Goal: Check status: Check status

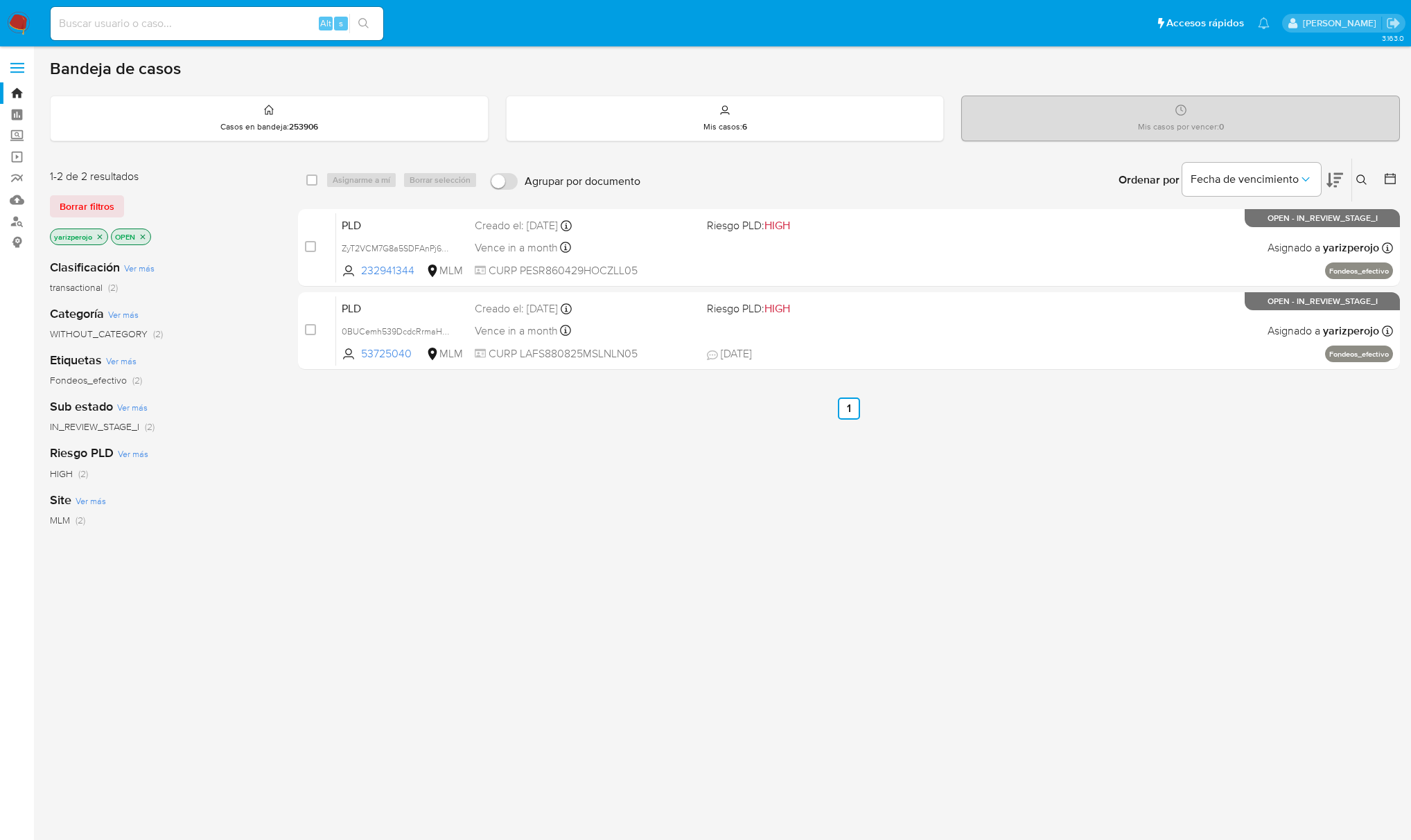
drag, startPoint x: 270, startPoint y: 29, endPoint x: 302, endPoint y: 9, distance: 37.7
click at [269, 28] on input at bounding box center [217, 23] width 333 height 18
paste input "232941344"
type input "232941344"
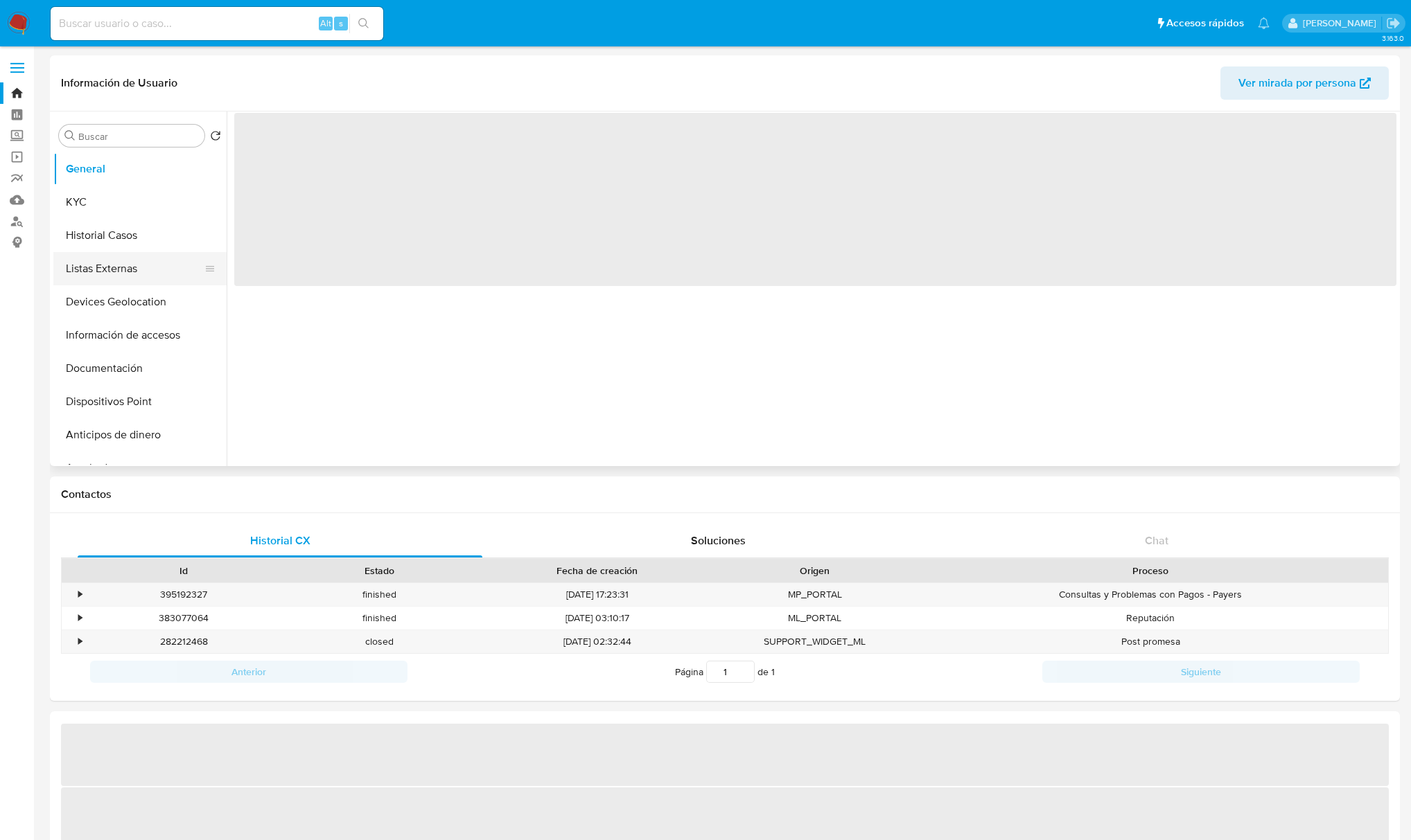
select select "10"
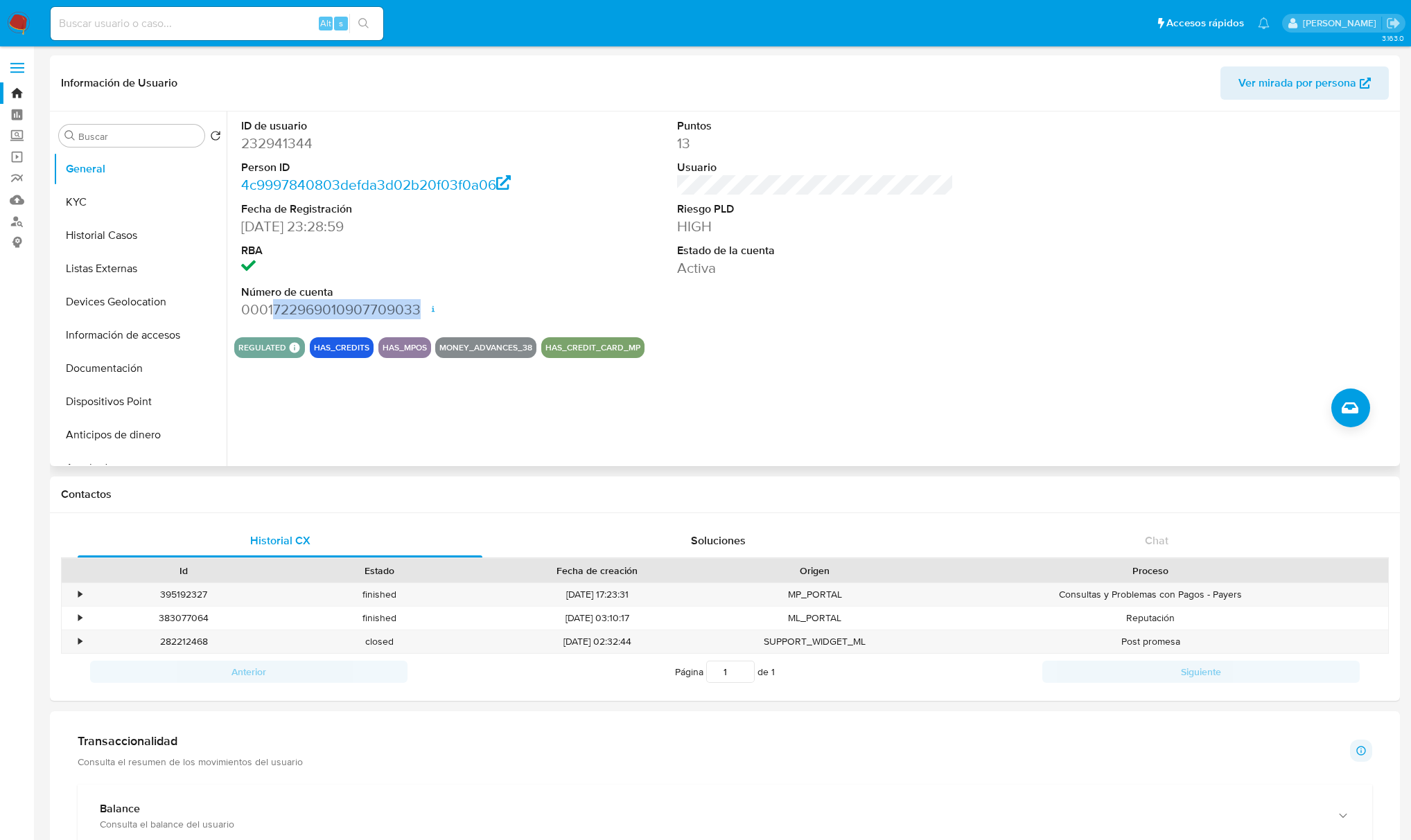
drag, startPoint x: 416, startPoint y: 308, endPoint x: 270, endPoint y: 308, distance: 146.0
click at [270, 308] on dd "0001722969010907709033 Fecha de apertura 14/02/2024 21:38 Estado ACTIVE" at bounding box center [379, 310] width 276 height 19
copy dd "722969010907709033"
drag, startPoint x: 28, startPoint y: 23, endPoint x: 165, endPoint y: 1, distance: 138.8
click at [28, 23] on img at bounding box center [18, 23] width 23 height 23
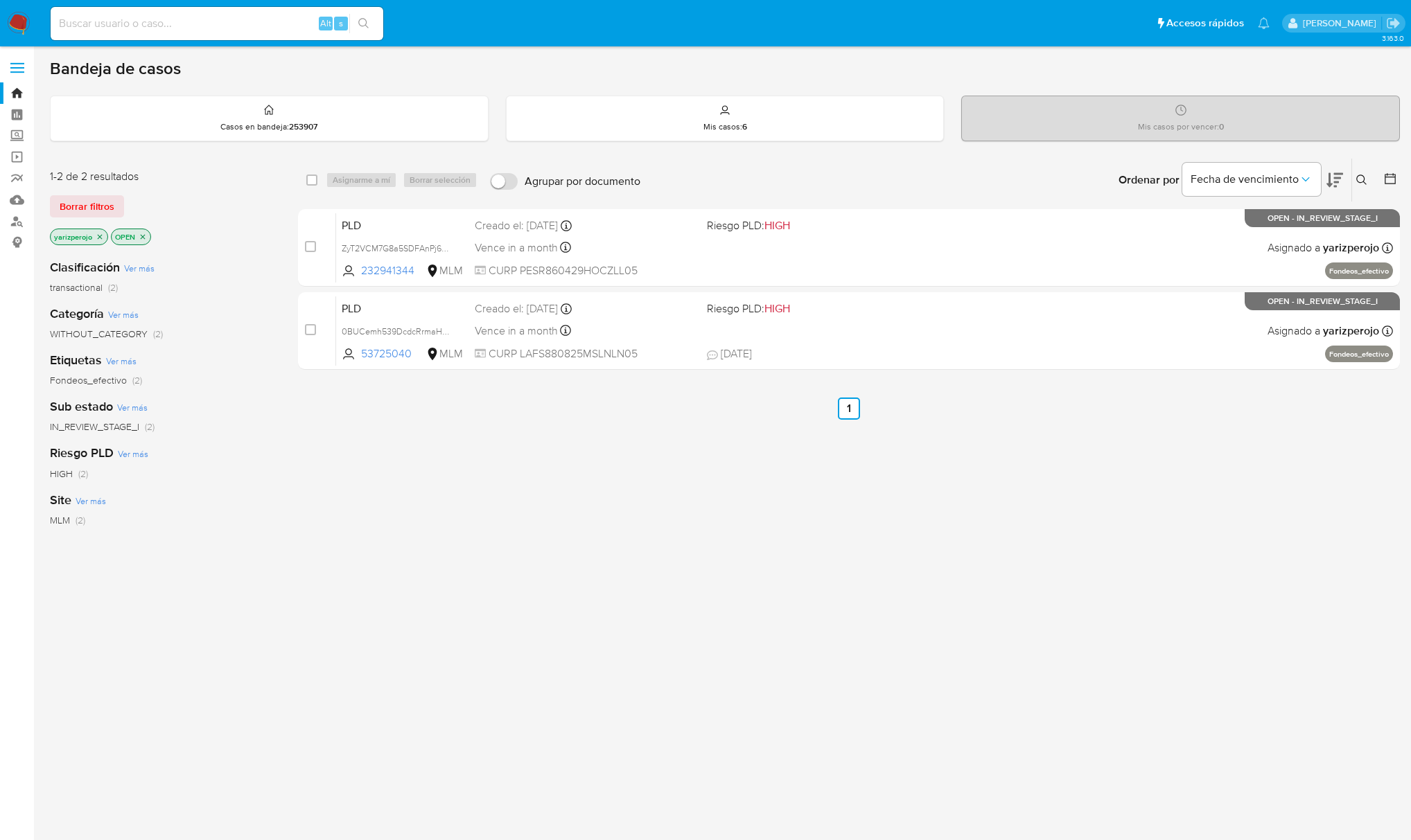
click at [258, 28] on input at bounding box center [217, 23] width 333 height 18
paste input "BELENGG86"
type input "BELENGG86"
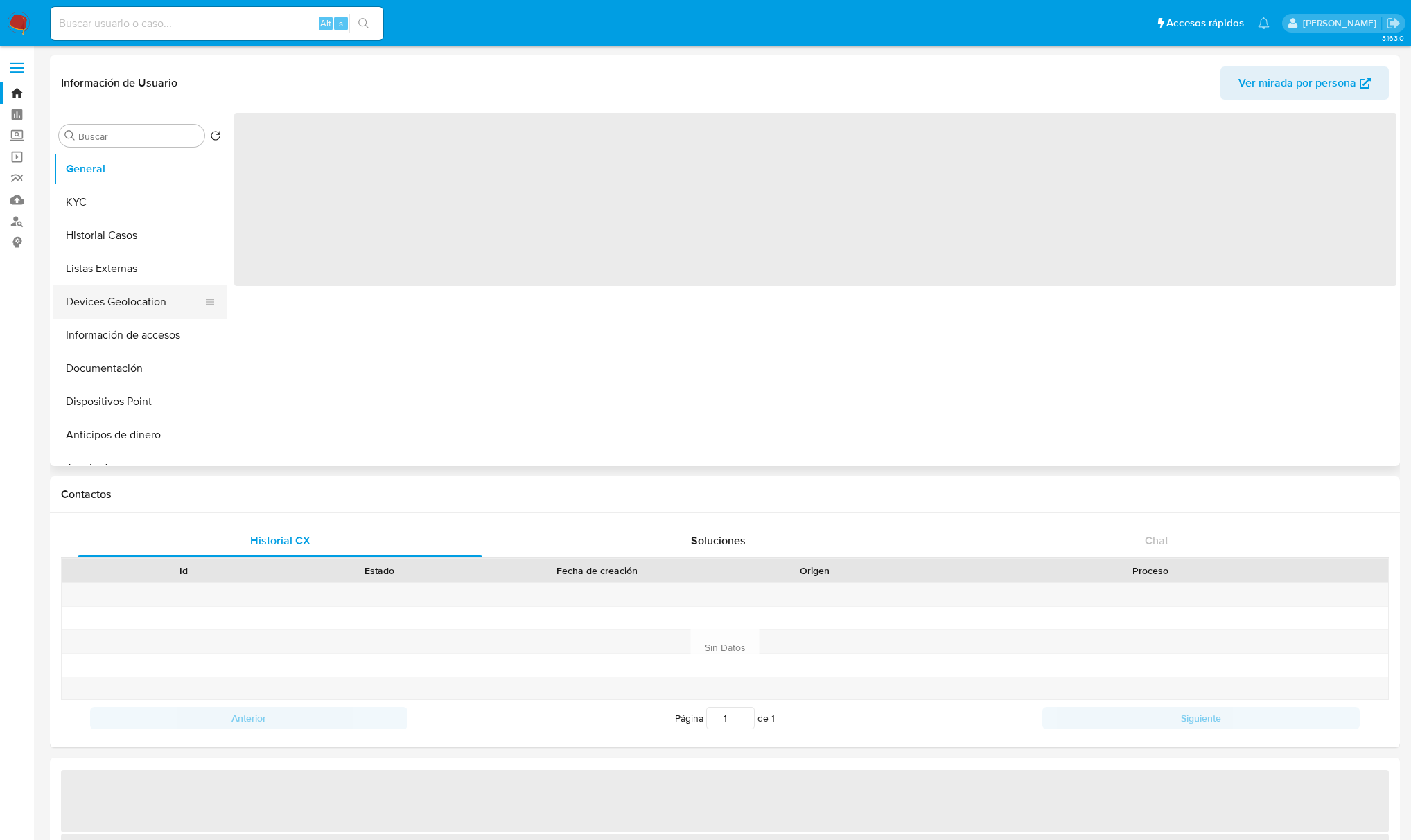
select select "10"
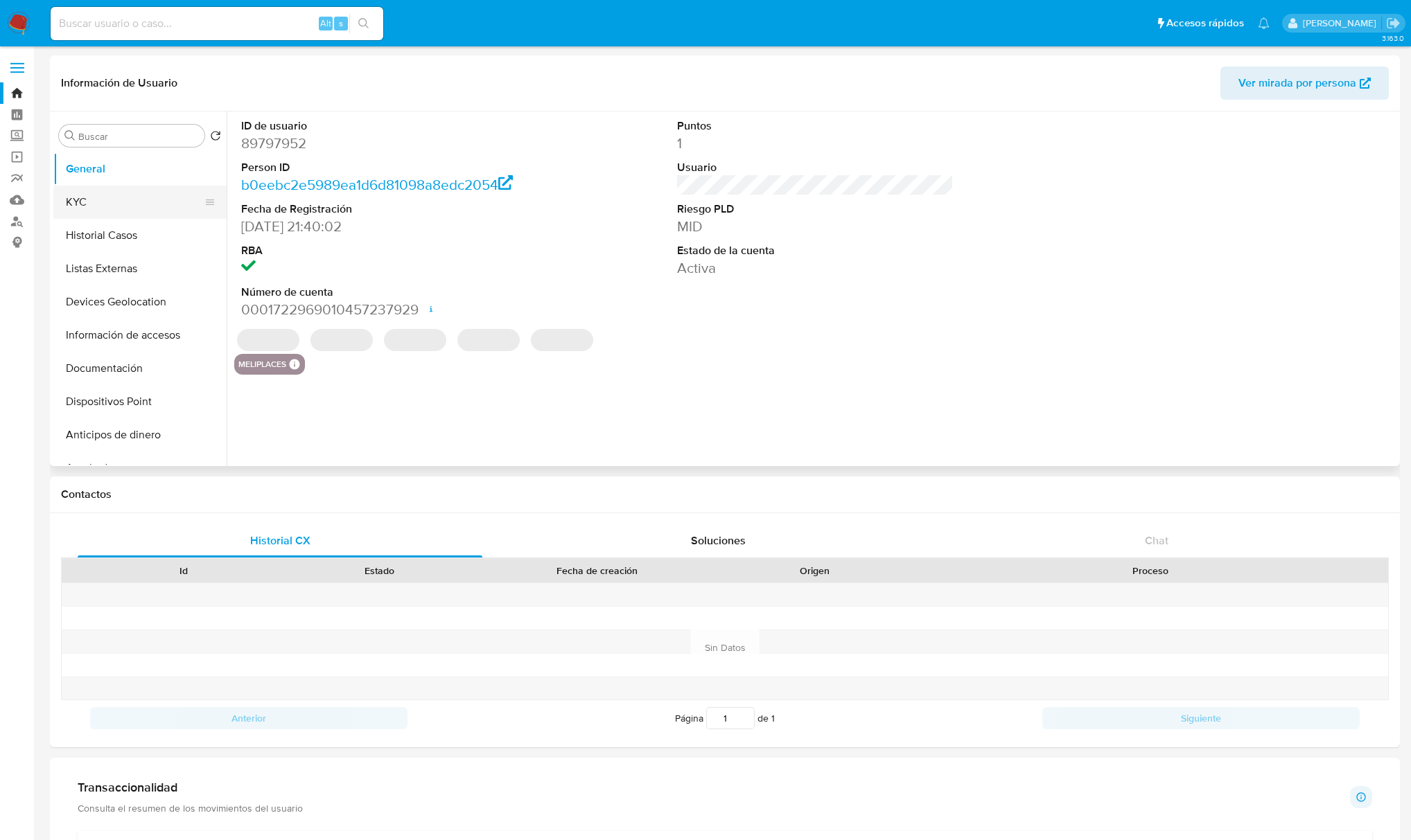
click at [88, 210] on button "KYC" at bounding box center [134, 202] width 163 height 33
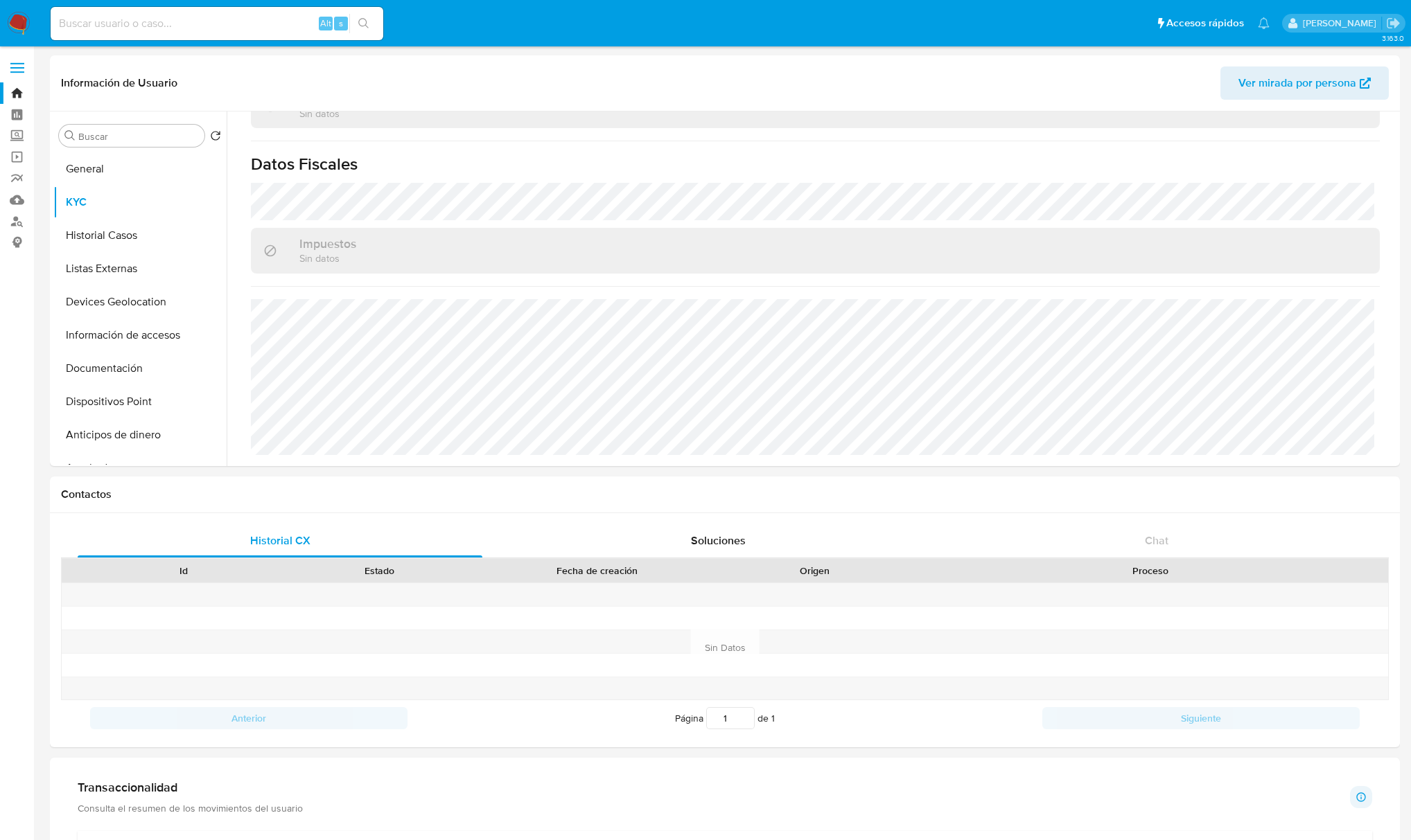
click at [258, 34] on div "Alt s" at bounding box center [217, 23] width 333 height 33
click at [237, 22] on input at bounding box center [217, 23] width 333 height 18
paste input "232941344"
type input "232941344"
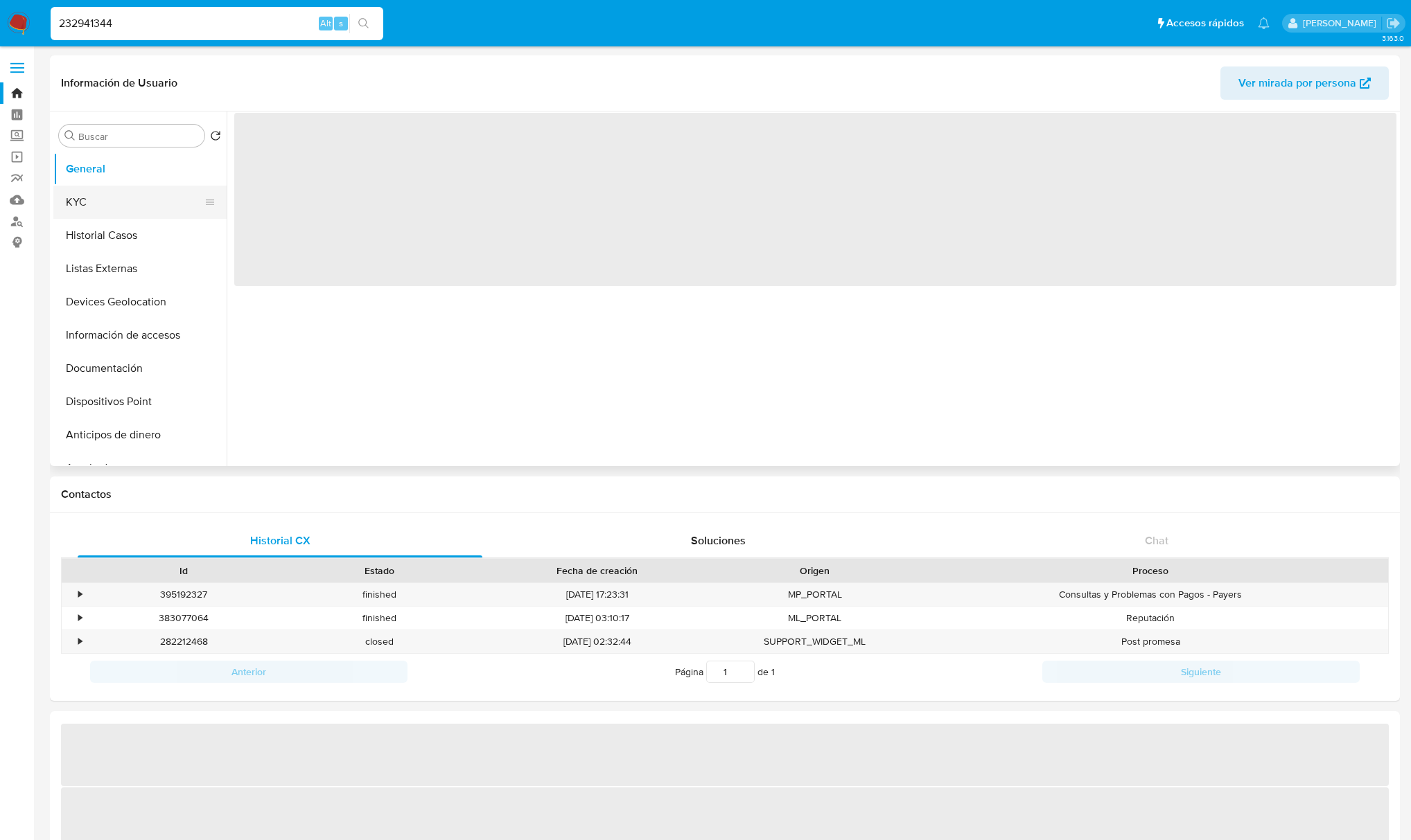
select select "10"
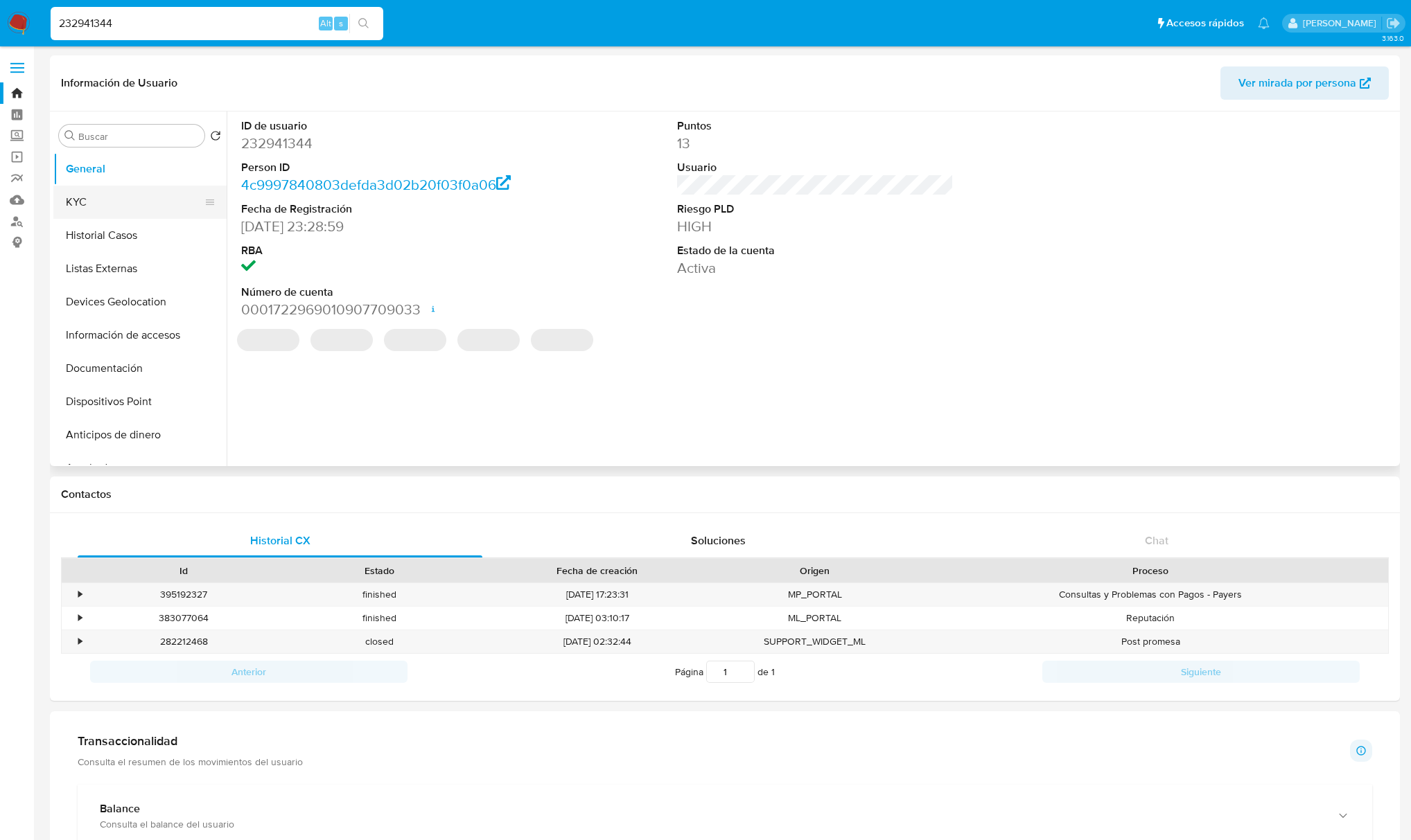
click at [95, 200] on button "KYC" at bounding box center [134, 202] width 163 height 33
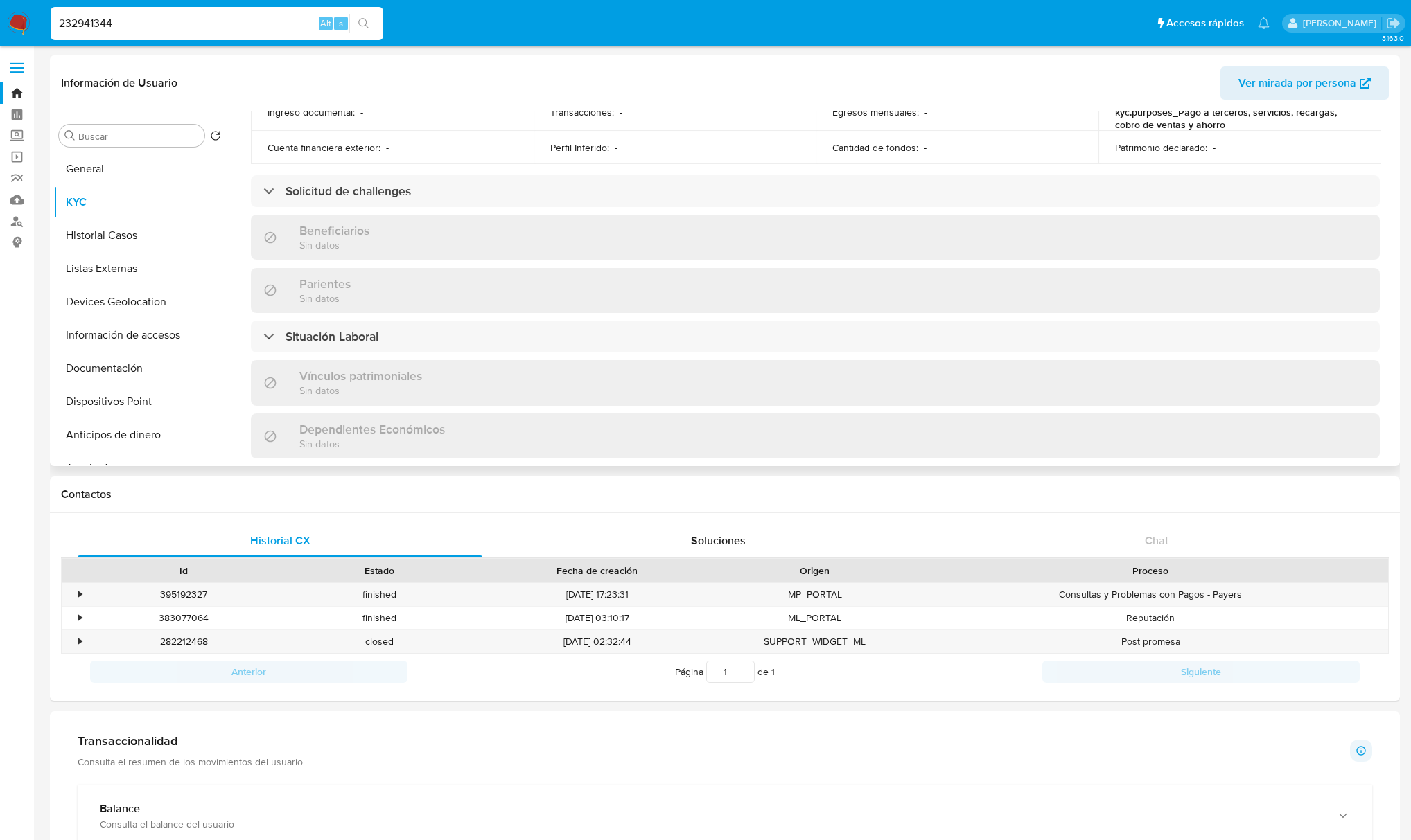
scroll to position [848, 0]
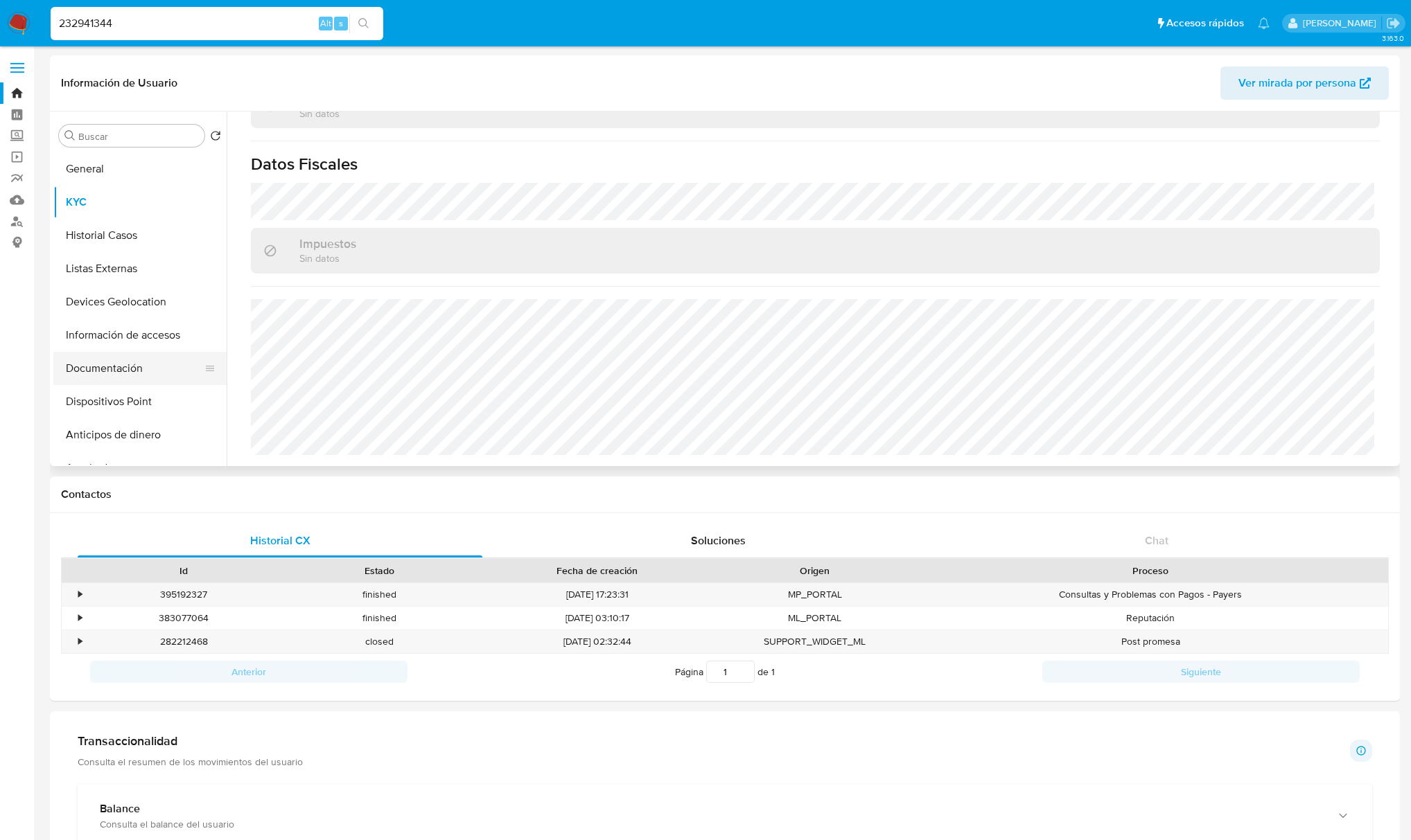
click at [106, 367] on button "Documentación" at bounding box center [134, 368] width 163 height 33
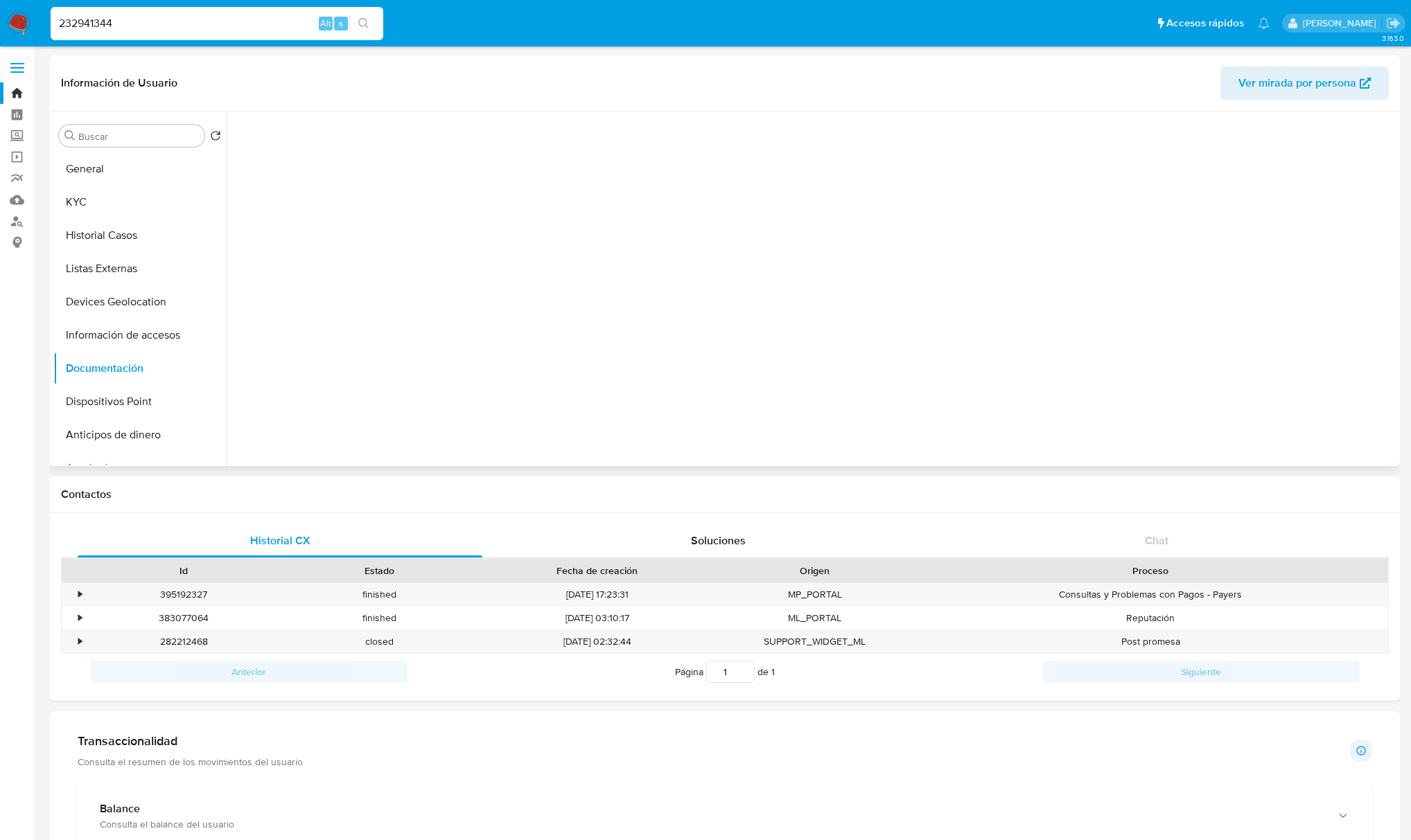
scroll to position [0, 0]
click at [320, 238] on button "Prueba de domicilio" at bounding box center [368, 250] width 268 height 35
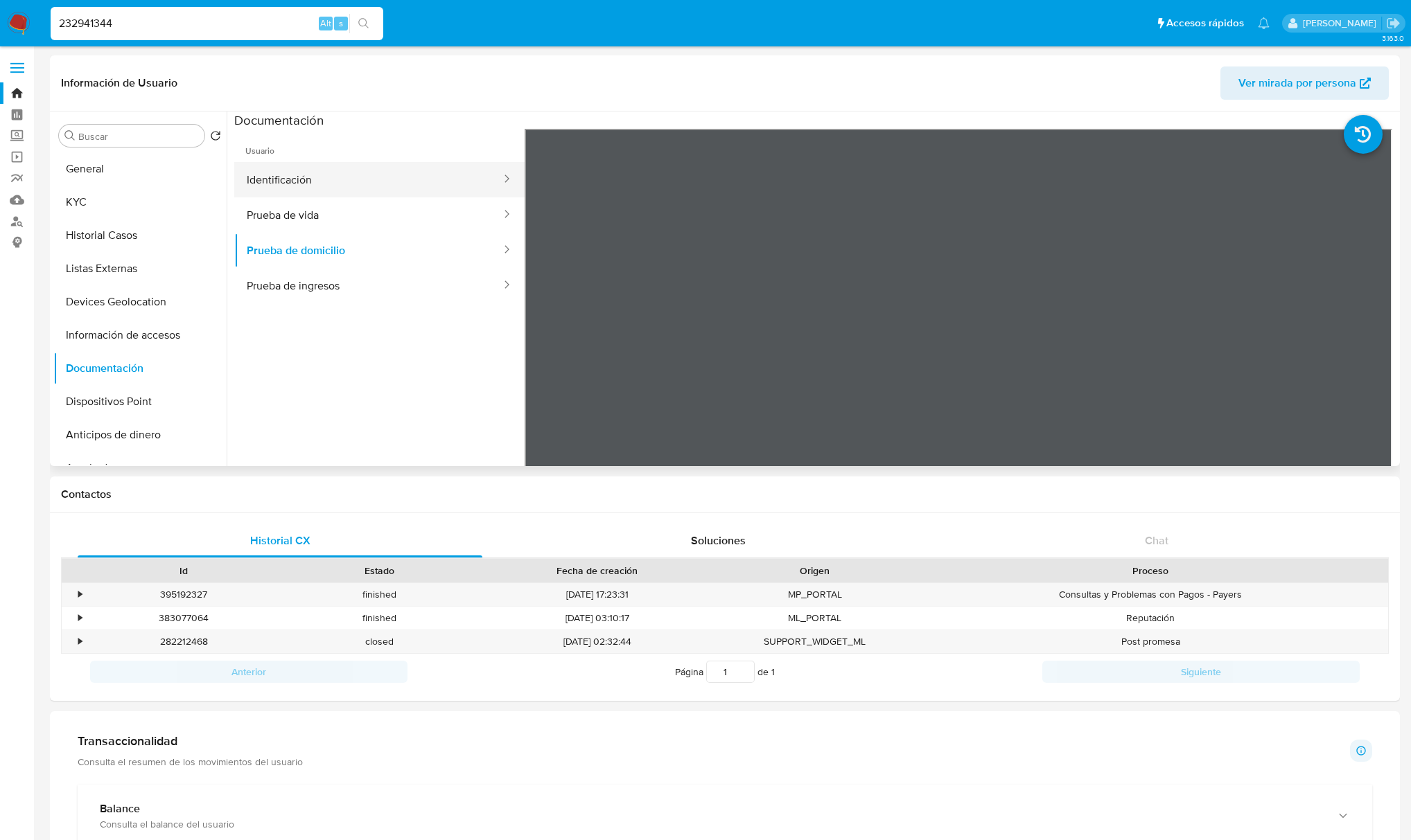
click at [312, 195] on button "Identificación" at bounding box center [368, 180] width 268 height 35
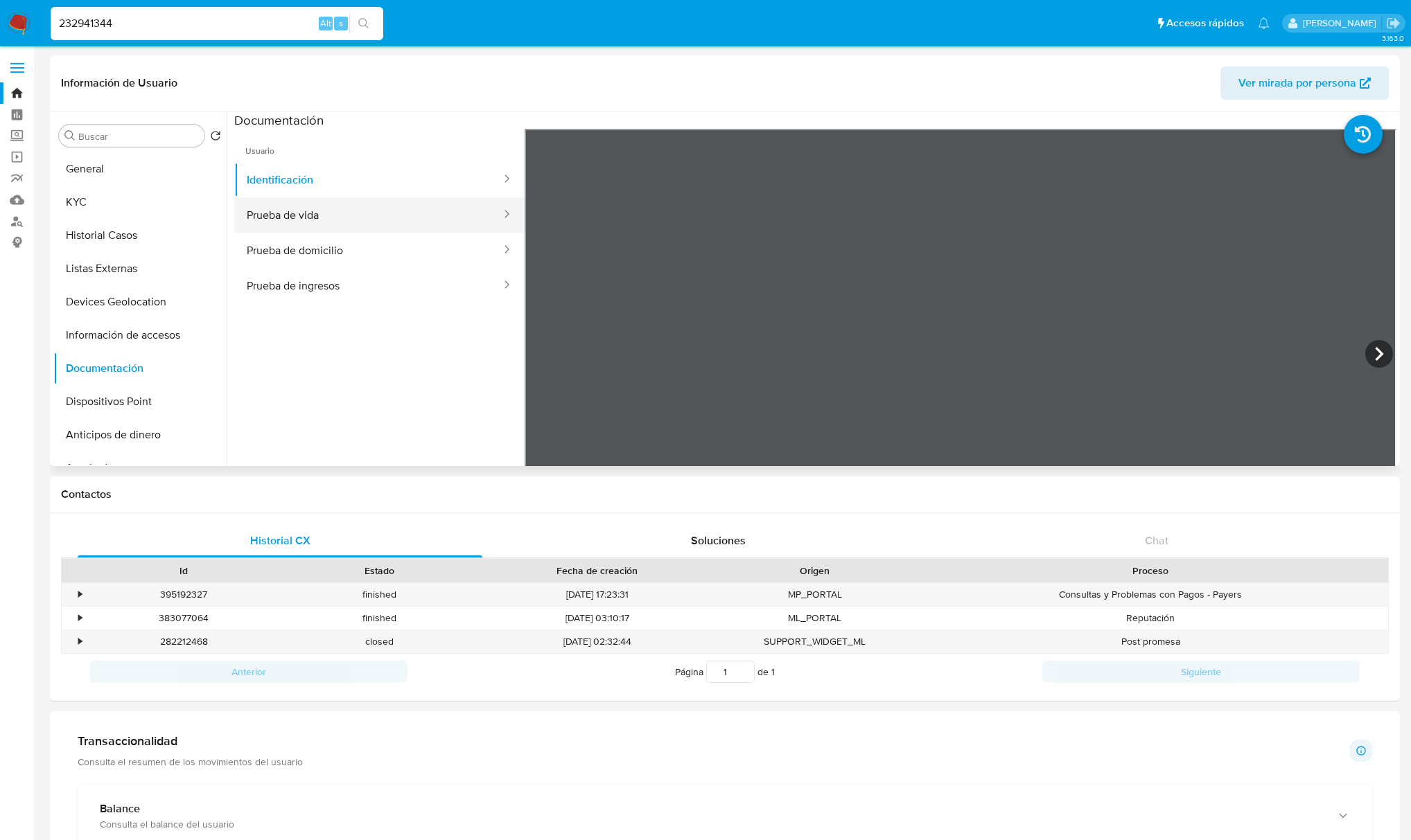
click at [320, 207] on button "Prueba de vida" at bounding box center [368, 215] width 268 height 35
click at [367, 245] on button "Prueba de domicilio" at bounding box center [368, 250] width 268 height 35
